Goal: Task Accomplishment & Management: Use online tool/utility

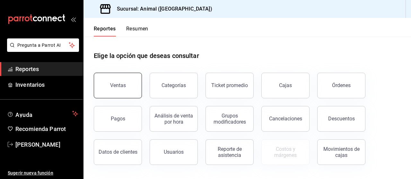
click at [139, 89] on button "Ventas" at bounding box center [118, 86] width 48 height 26
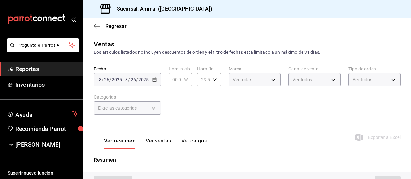
type input "PARROT,UBER_EATS,RAPPI,DIDI_FOOD,ONLINE"
click at [171, 104] on div "Fecha [DATE] [DATE] - [DATE] [DATE] Hora inicio 00:00 Hora inicio Hora fin 23:5…" at bounding box center [247, 94] width 307 height 56
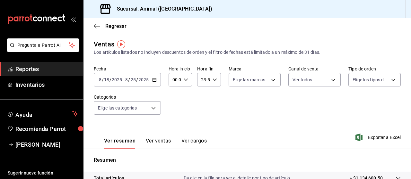
drag, startPoint x: 154, startPoint y: 82, endPoint x: 152, endPoint y: 79, distance: 3.7
click at [152, 79] on div "[DATE] [DATE] - [DATE] [DATE]" at bounding box center [127, 79] width 67 height 13
click at [154, 80] on icon "button" at bounding box center [154, 80] width 4 height 4
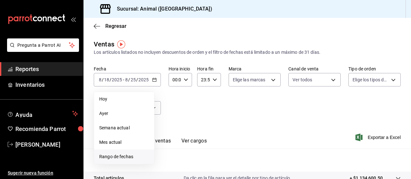
click at [126, 156] on span "Rango de fechas" at bounding box center [124, 157] width 50 height 7
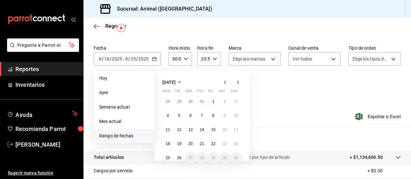
scroll to position [22, 0]
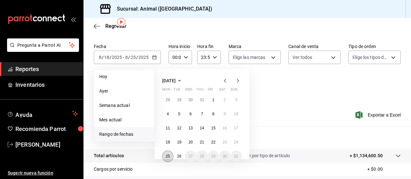
click at [167, 157] on abbr "25" at bounding box center [168, 156] width 4 height 4
click at [177, 157] on abbr "26" at bounding box center [179, 156] width 4 height 4
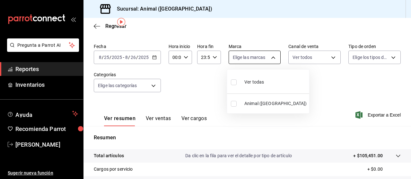
click at [270, 57] on body "Pregunta a Parrot AI Reportes Inventarios Ayuda Recomienda Parrot [PERSON_NAME]…" at bounding box center [205, 89] width 411 height 179
click at [234, 82] on input "checkbox" at bounding box center [234, 83] width 6 height 6
checkbox input "true"
type input "96838179-8fbb-4073-aae3-1789726318c8"
checkbox input "true"
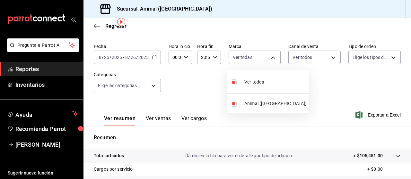
click at [329, 57] on div at bounding box center [205, 89] width 411 height 179
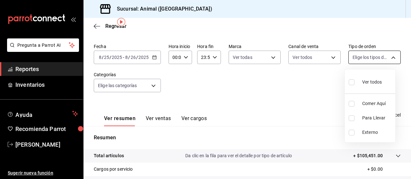
click at [389, 58] on body "Pregunta a Parrot AI Reportes Inventarios Ayuda Recomienda Parrot [PERSON_NAME]…" at bounding box center [205, 89] width 411 height 179
click at [350, 80] on input "checkbox" at bounding box center [352, 83] width 6 height 6
checkbox input "true"
type input "89cc3392-1a89-49ed-91c4-e66ea58282e1,025cf6ae-25b7-4698-bb98-3d77af74a196,EXTER…"
checkbox input "true"
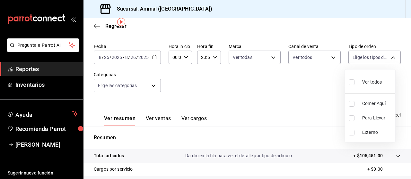
checkbox input "true"
click at [153, 86] on div at bounding box center [205, 89] width 411 height 179
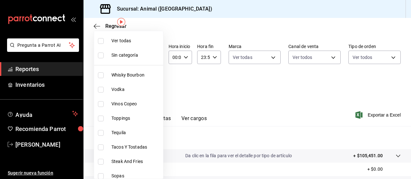
click at [153, 86] on body "Pregunta a Parrot AI Reportes Inventarios Ayuda Recomienda Parrot [PERSON_NAME]…" at bounding box center [205, 89] width 411 height 179
click at [101, 42] on input "checkbox" at bounding box center [101, 41] width 6 height 6
checkbox input "true"
type input "696422f3-042f-4992-a796-20cec1d2addd,ab2f2cdd-2d2d-455a-bd59-969ed93fbee5,5744a…"
checkbox input "true"
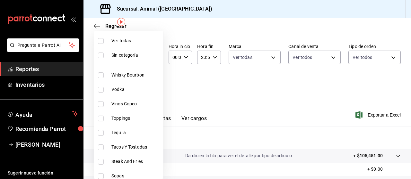
checkbox input "true"
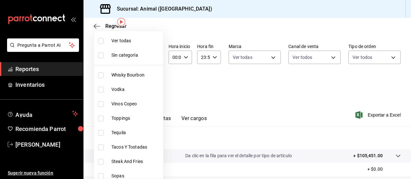
checkbox input "true"
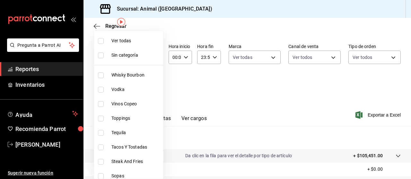
checkbox input "true"
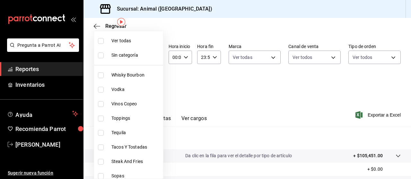
checkbox input "true"
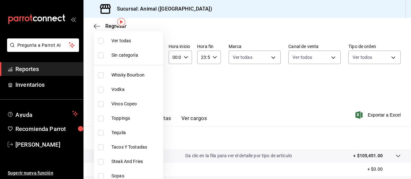
checkbox input "true"
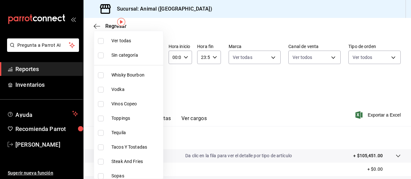
checkbox input "true"
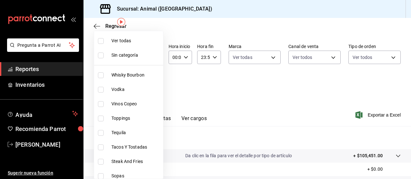
checkbox input "true"
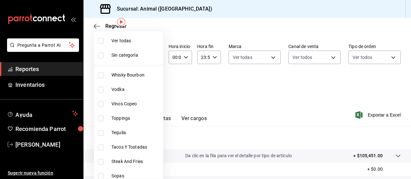
checkbox input "true"
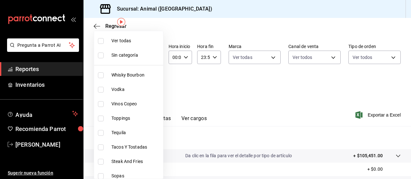
checkbox input "true"
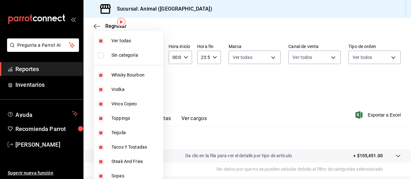
click at [200, 99] on div at bounding box center [205, 89] width 411 height 179
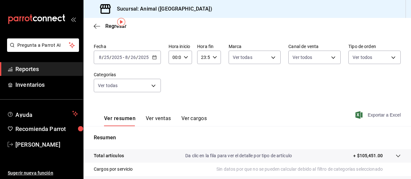
click at [389, 117] on span "Exportar a Excel" at bounding box center [379, 115] width 44 height 8
